Goal: Task Accomplishment & Management: Manage account settings

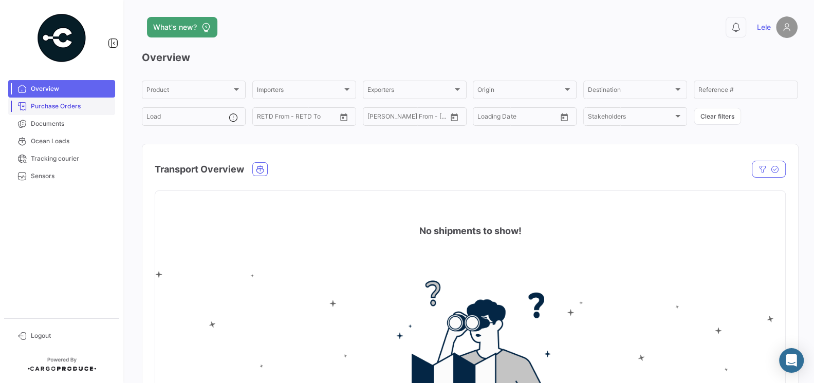
click at [63, 113] on link "Purchase Orders" at bounding box center [61, 106] width 107 height 17
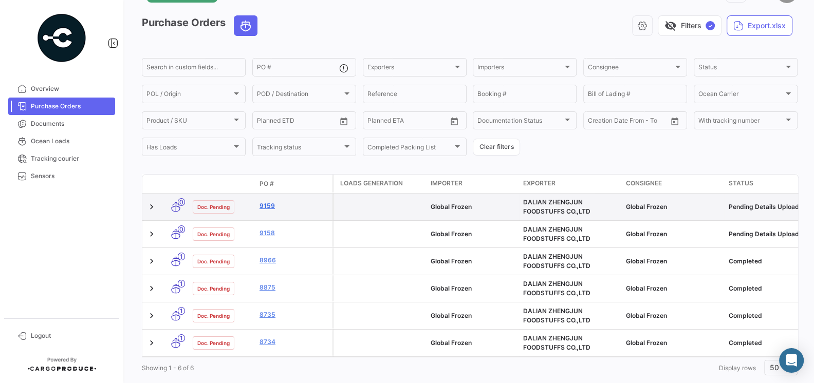
scroll to position [42, 0]
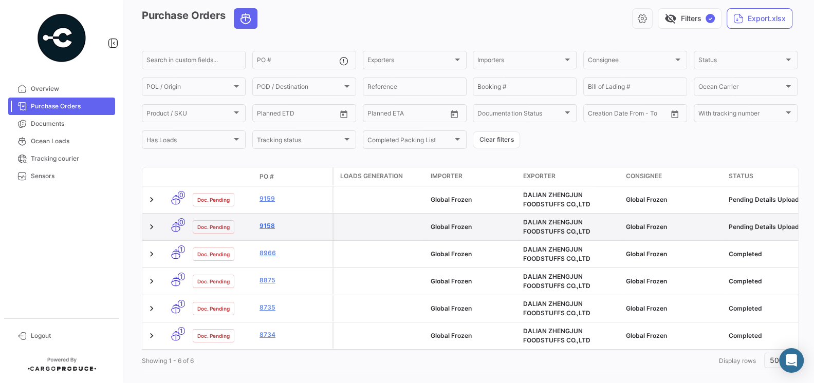
click at [272, 221] on link "9158" at bounding box center [293, 225] width 69 height 9
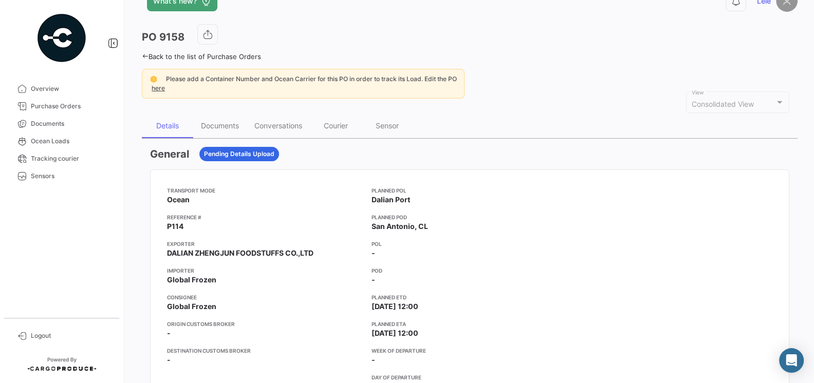
scroll to position [11, 0]
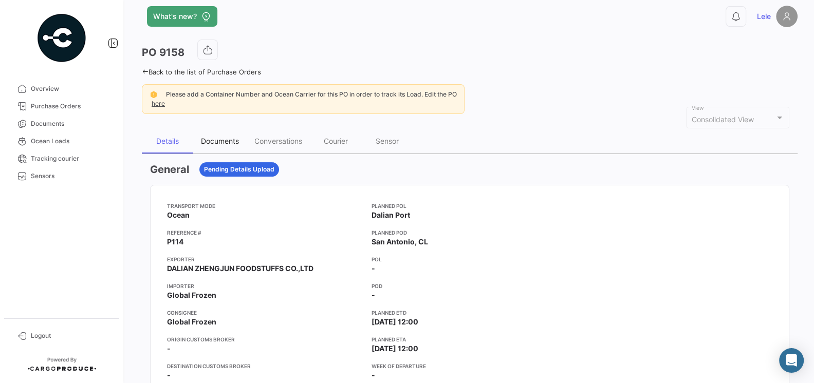
click at [211, 140] on div "Documents" at bounding box center [220, 141] width 38 height 9
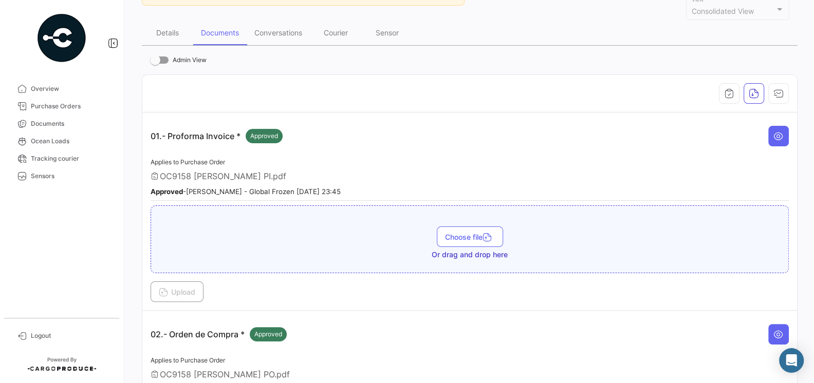
scroll to position [60, 0]
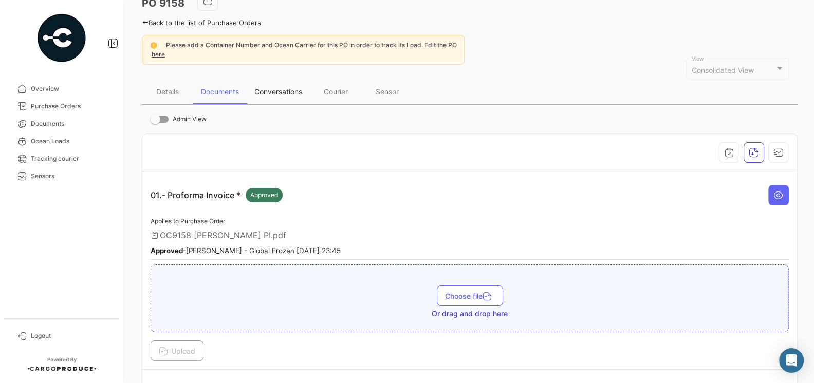
click at [291, 91] on div "Conversations" at bounding box center [278, 91] width 48 height 9
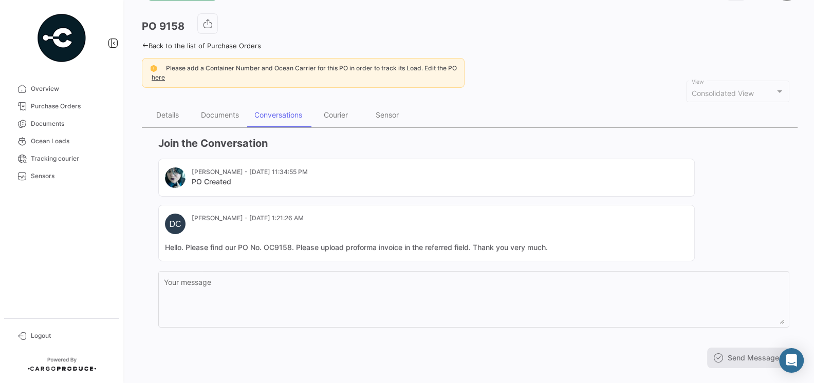
scroll to position [53, 0]
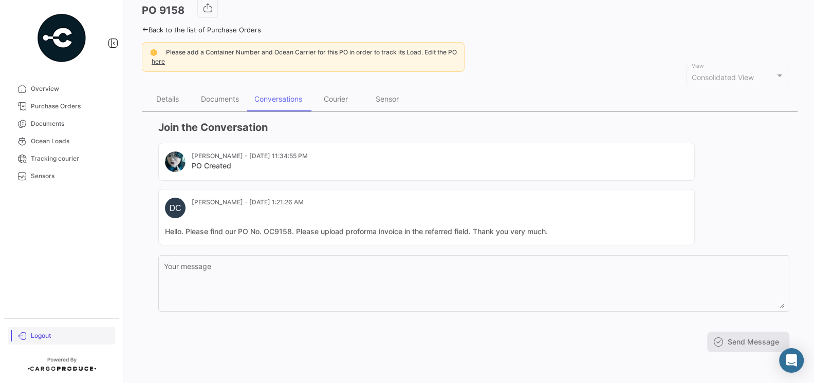
click at [43, 333] on span "Logout" at bounding box center [71, 335] width 80 height 9
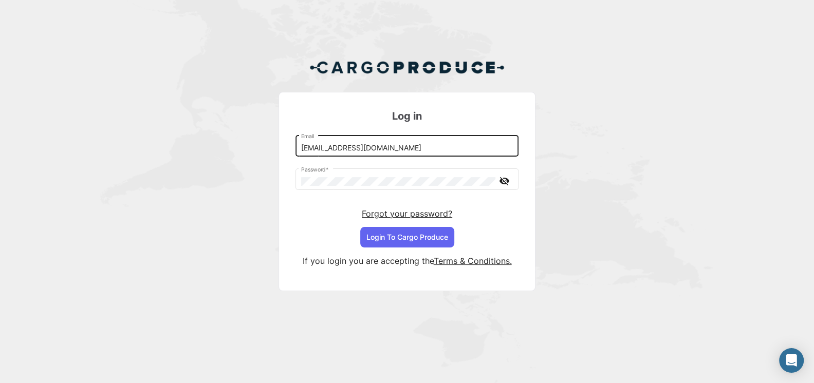
click at [354, 148] on input "[EMAIL_ADDRESS][DOMAIN_NAME]" at bounding box center [407, 148] width 212 height 9
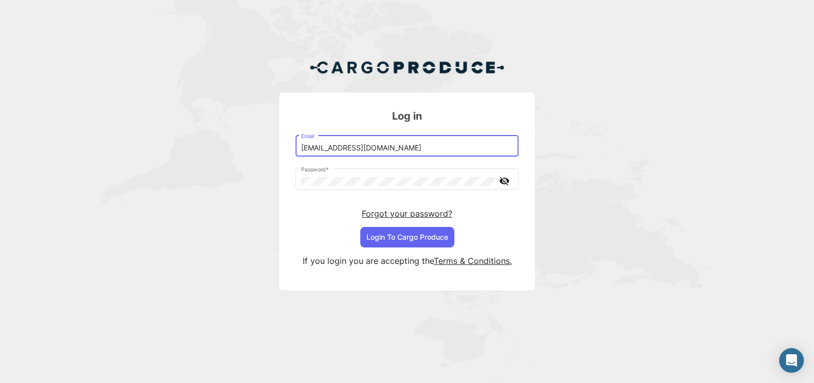
type input "[EMAIL_ADDRESS][DOMAIN_NAME]"
click at [424, 239] on button "Login To Cargo Produce" at bounding box center [407, 237] width 94 height 21
